Goal: Participate in discussion: Engage in conversation with other users on a specific topic

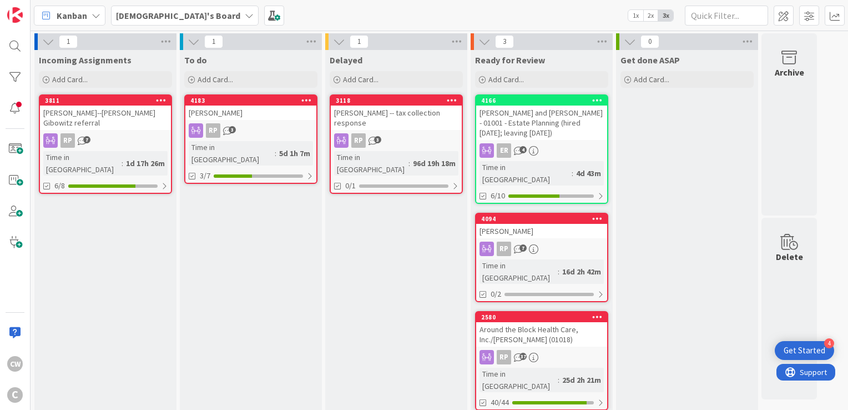
click at [118, 120] on div "[PERSON_NAME]--[PERSON_NAME] Gibowitz referral" at bounding box center [105, 117] width 131 height 24
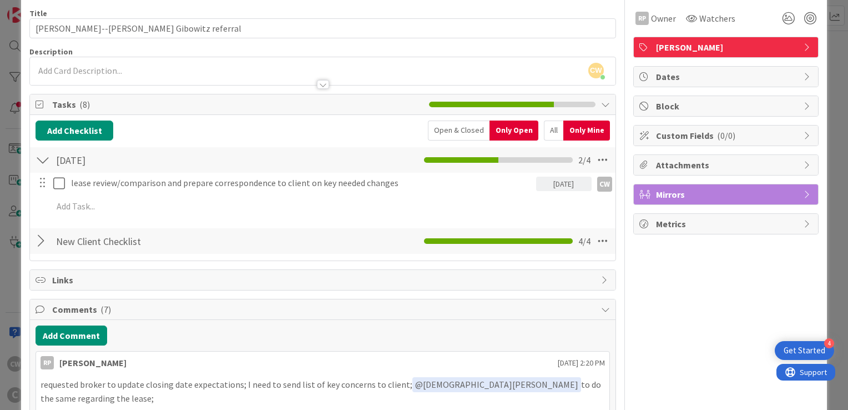
scroll to position [56, 0]
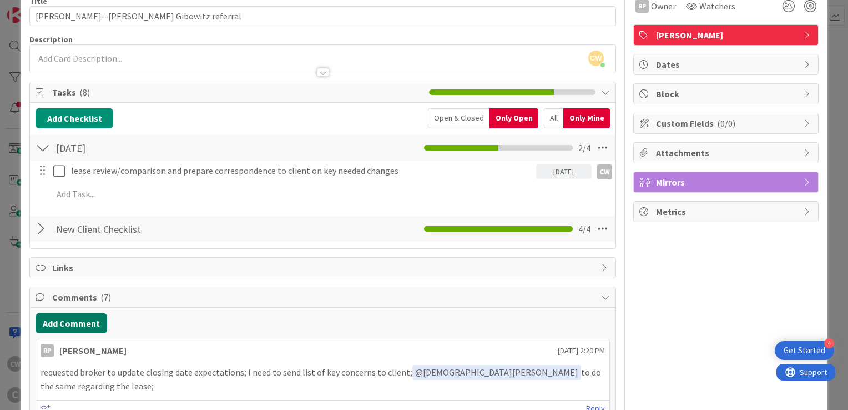
click at [82, 314] on button "Add Comment" at bounding box center [72, 323] width 72 height 20
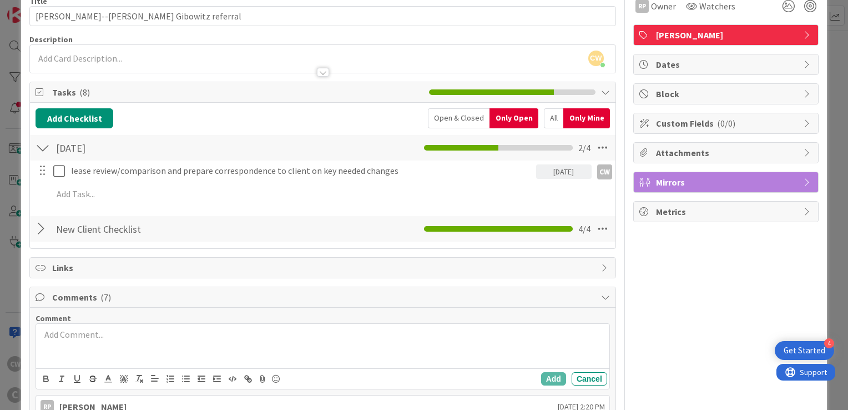
click at [98, 339] on p at bounding box center [323, 334] width 564 height 13
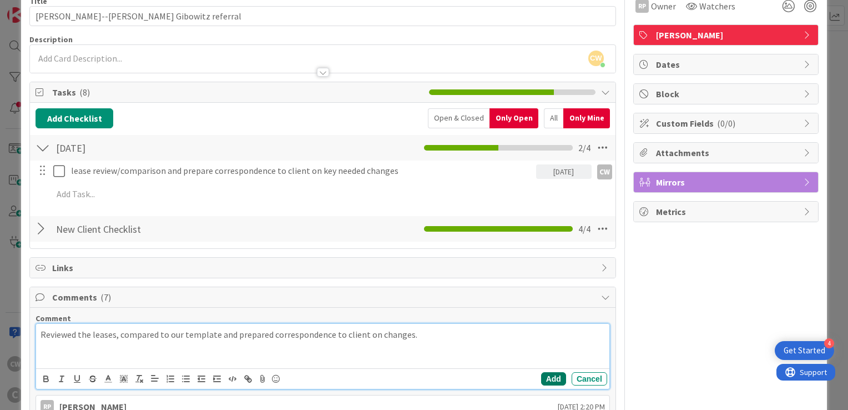
click at [555, 379] on button "Add" at bounding box center [553, 378] width 25 height 13
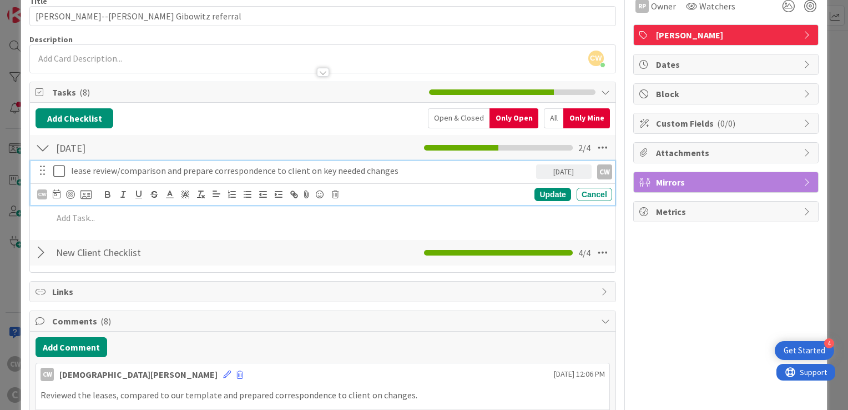
click at [56, 165] on icon at bounding box center [59, 170] width 12 height 13
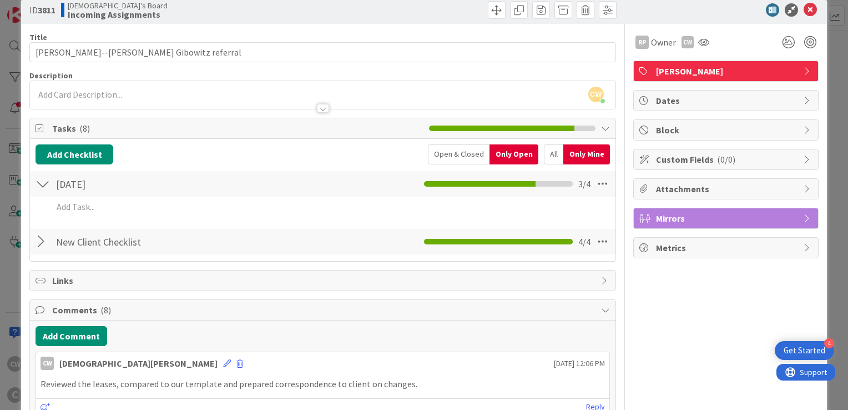
scroll to position [0, 0]
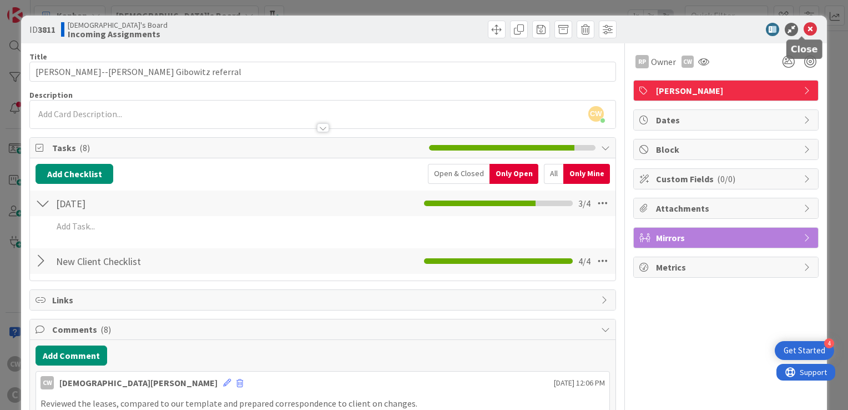
click at [804, 31] on icon at bounding box center [810, 29] width 13 height 13
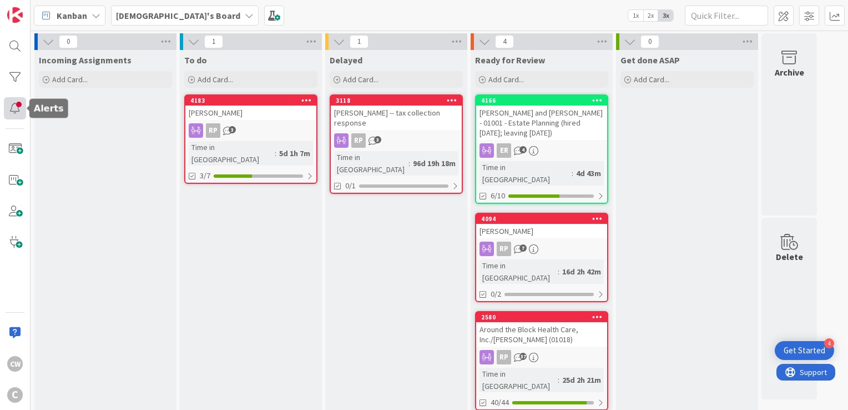
click at [19, 109] on div at bounding box center [15, 108] width 22 height 22
